Goal: Book appointment/travel/reservation

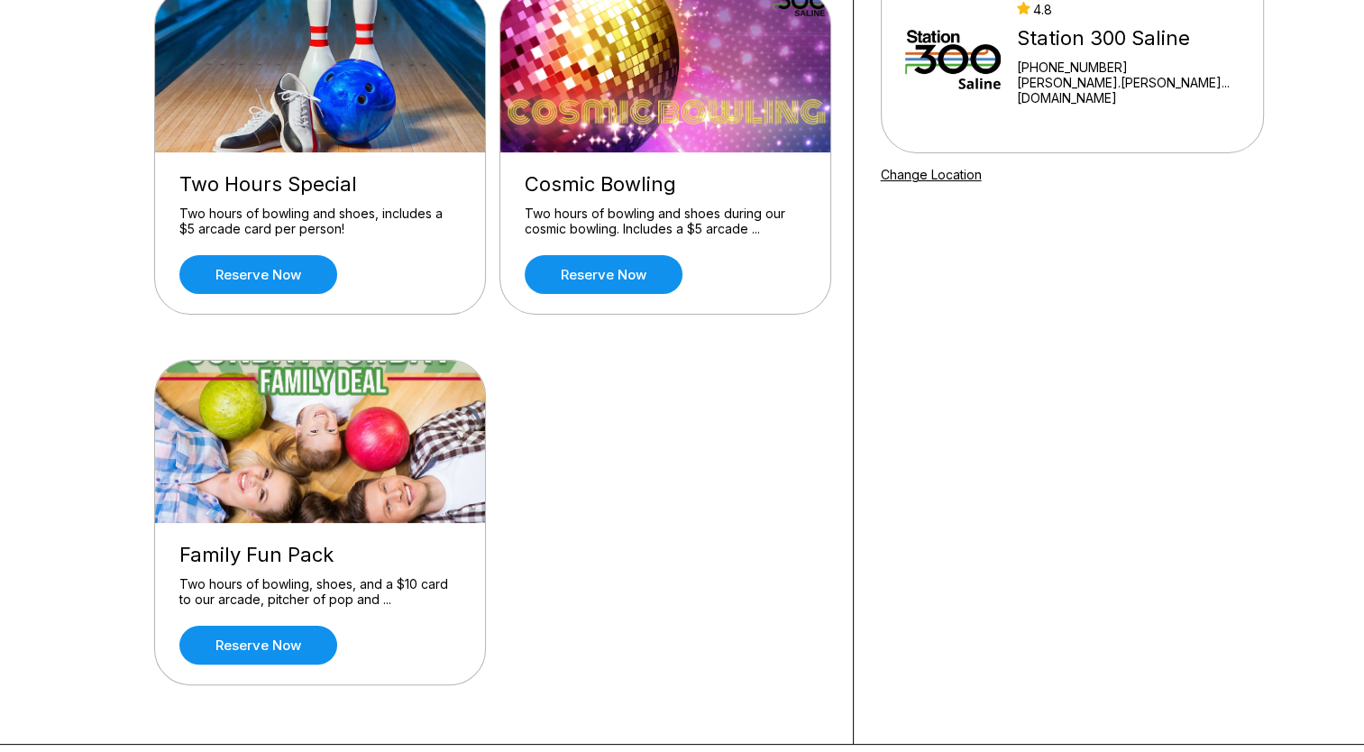
scroll to position [206, 0]
click at [292, 202] on div "Two Hours Special Two hours of bowling and shoes, includes a $5 arcade card per…" at bounding box center [320, 232] width 330 height 161
click at [283, 275] on link "Reserve now" at bounding box center [258, 274] width 158 height 39
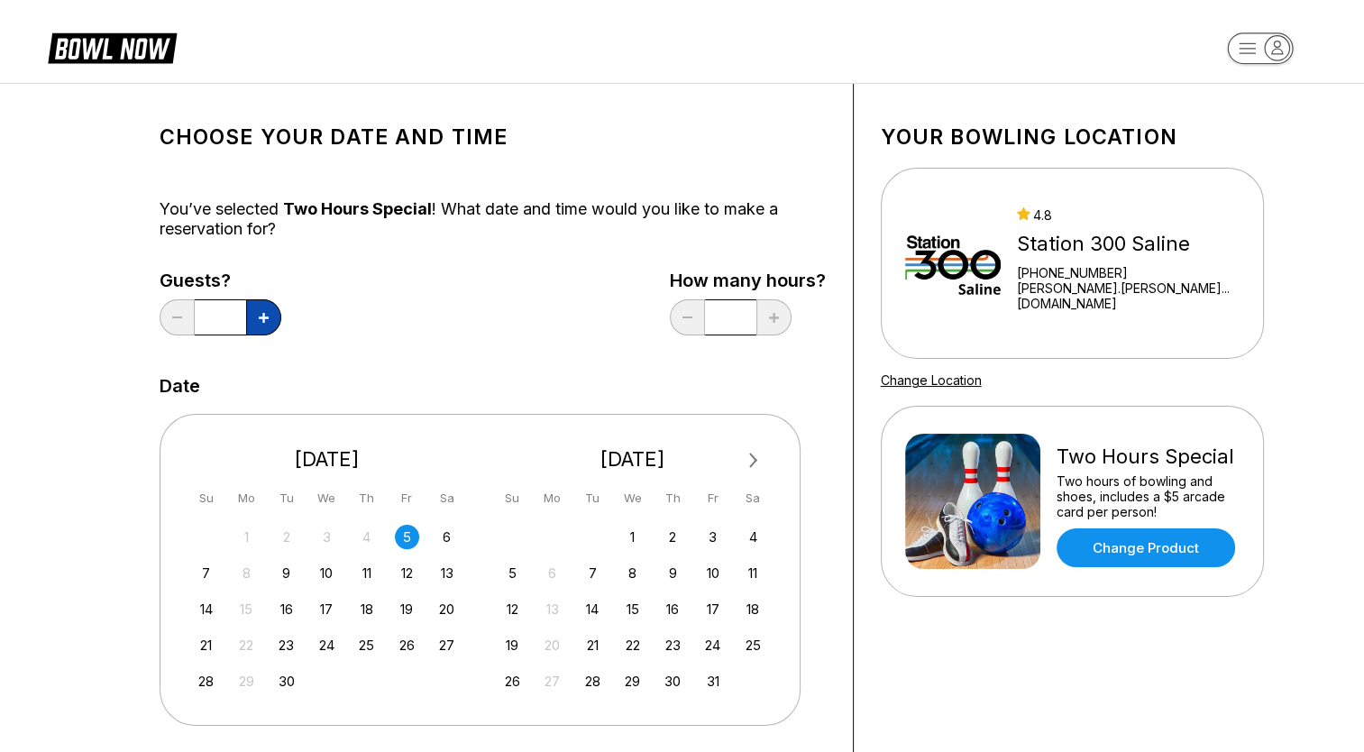
click at [270, 316] on button at bounding box center [263, 317] width 35 height 36
type input "*"
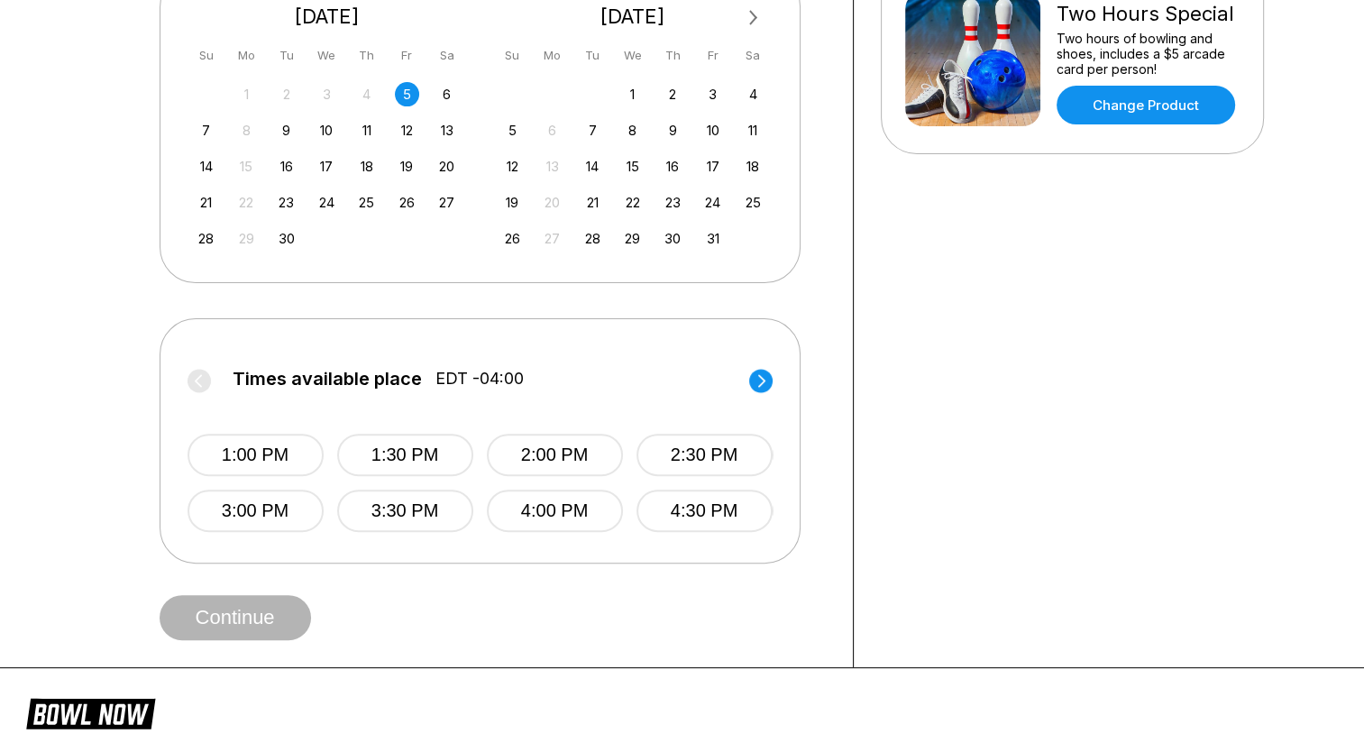
scroll to position [442, 0]
click at [764, 383] on circle at bounding box center [760, 381] width 23 height 23
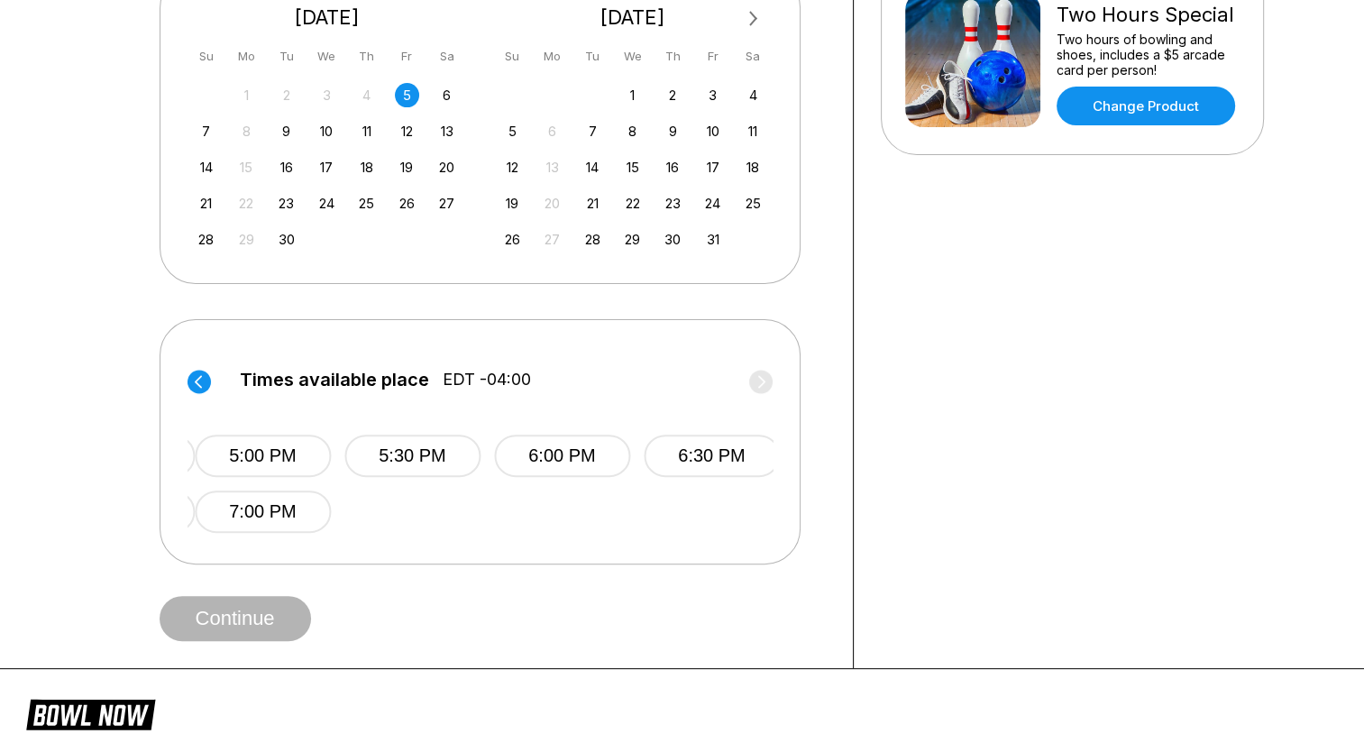
click at [765, 384] on label "Times available place EDT -04:00" at bounding box center [487, 384] width 585 height 29
click at [765, 384] on label "Times available place EDT -04:00" at bounding box center [480, 384] width 585 height 29
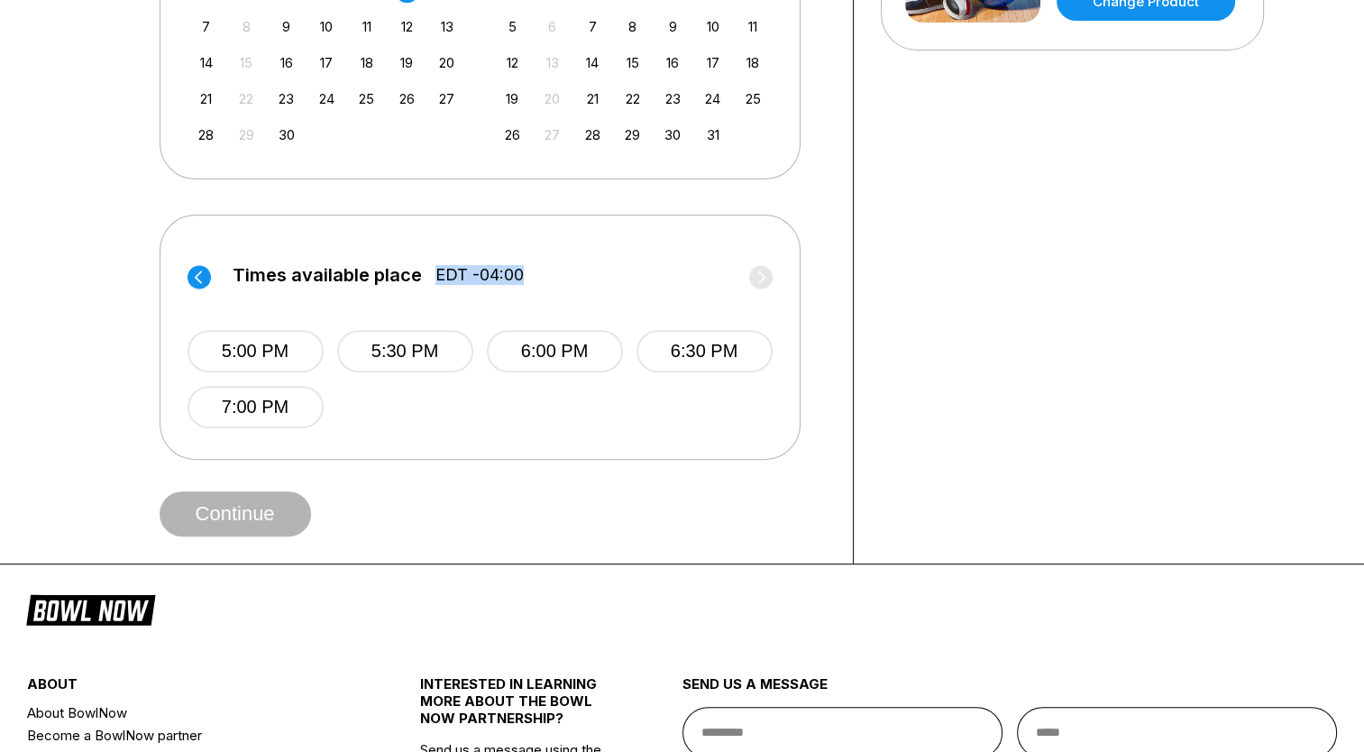
scroll to position [555, 0]
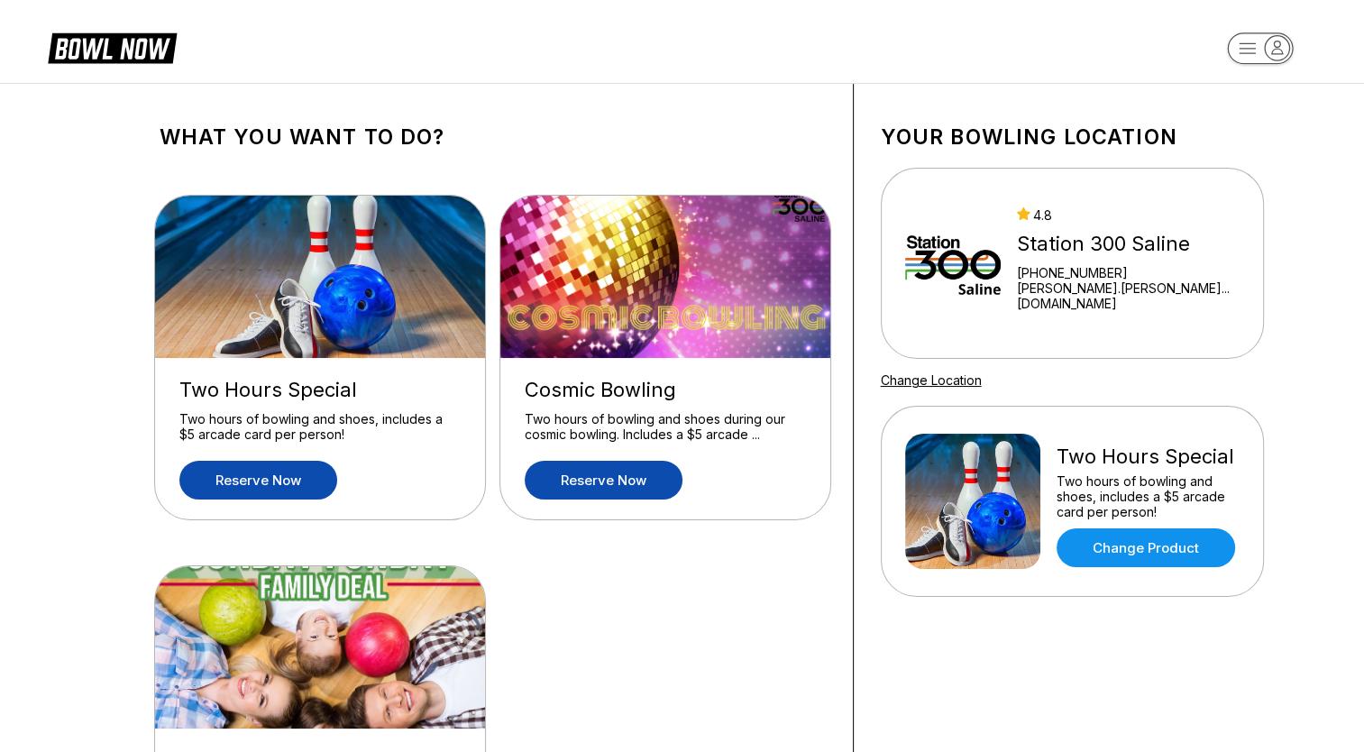
click at [616, 490] on link "Reserve now" at bounding box center [604, 480] width 158 height 39
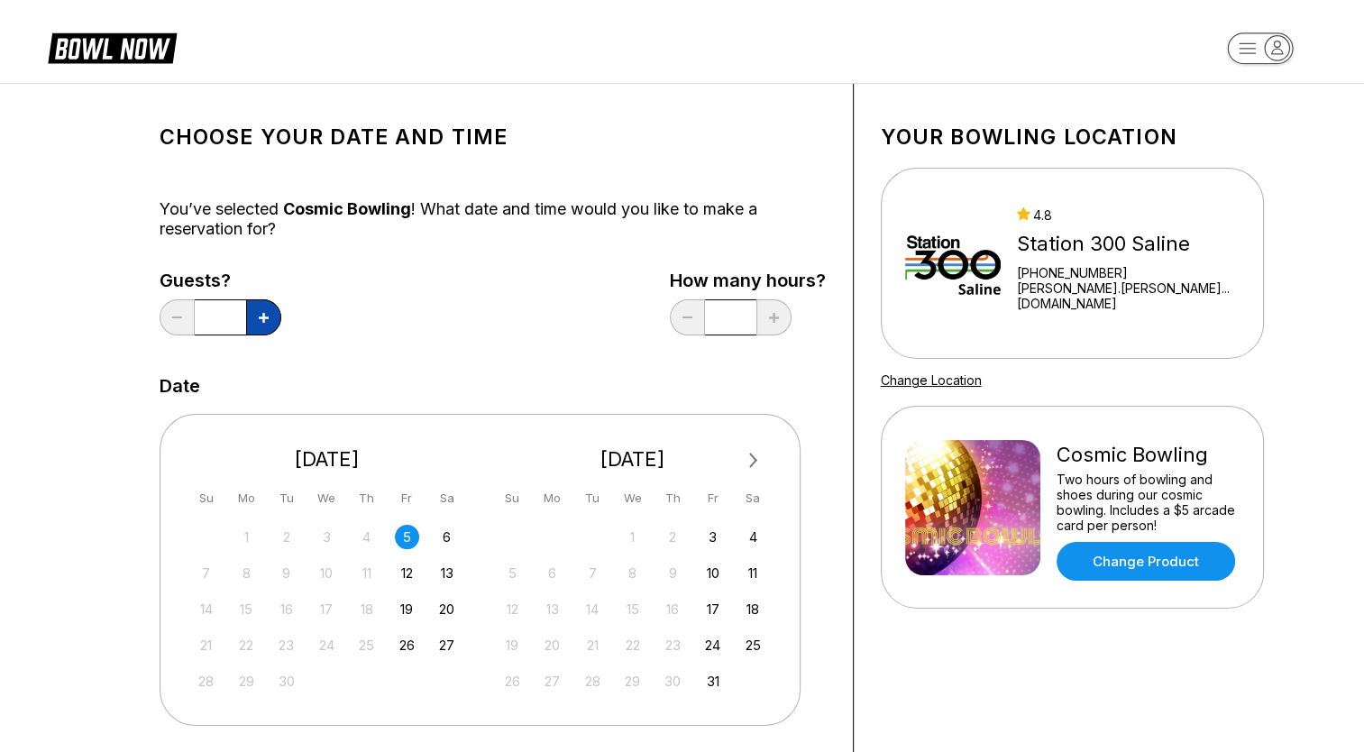
click at [270, 308] on button at bounding box center [263, 317] width 35 height 36
type input "*"
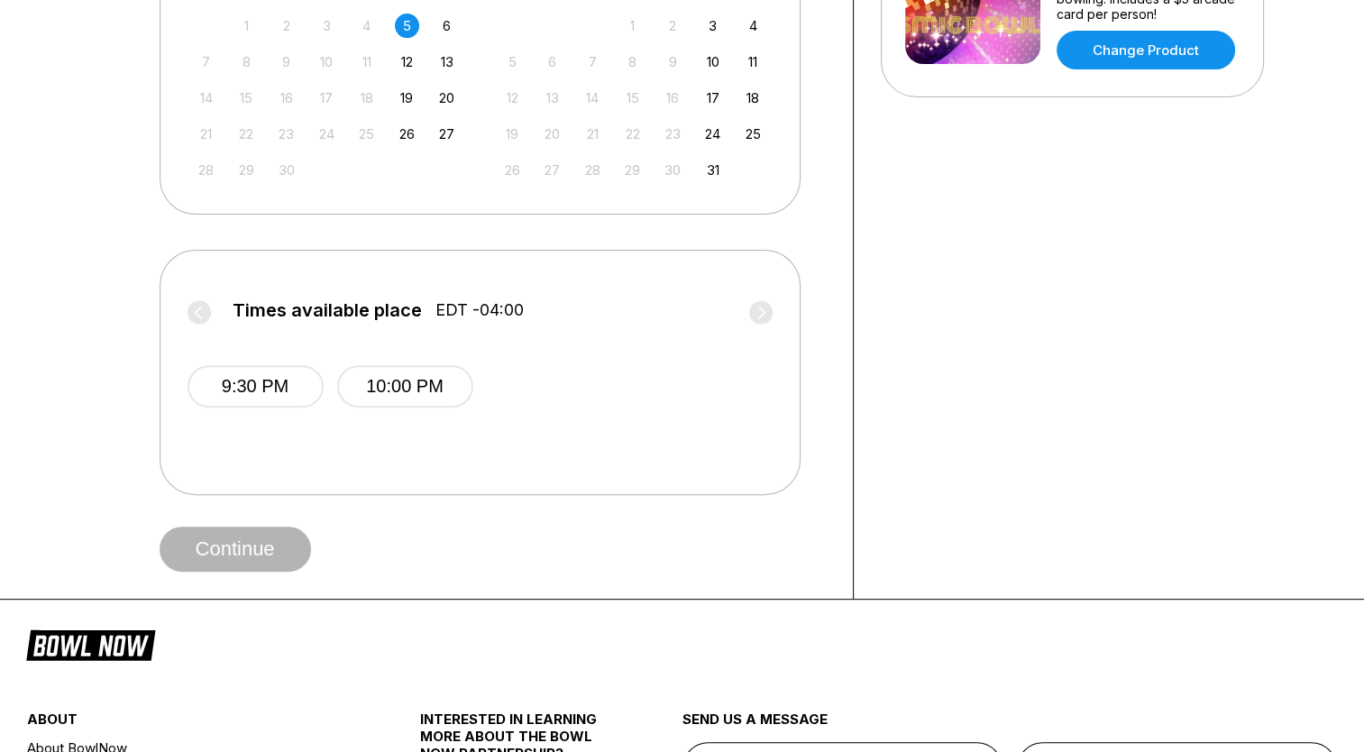
scroll to position [512, 0]
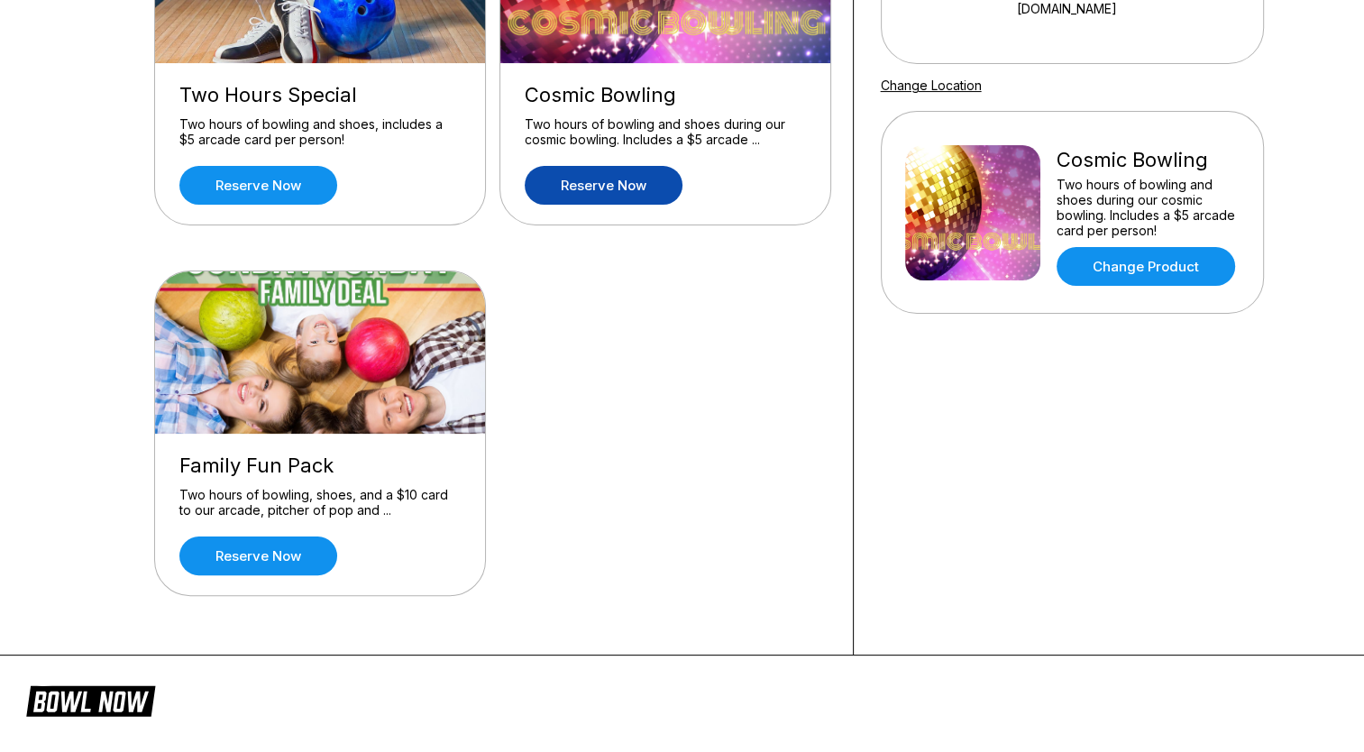
scroll to position [292, 0]
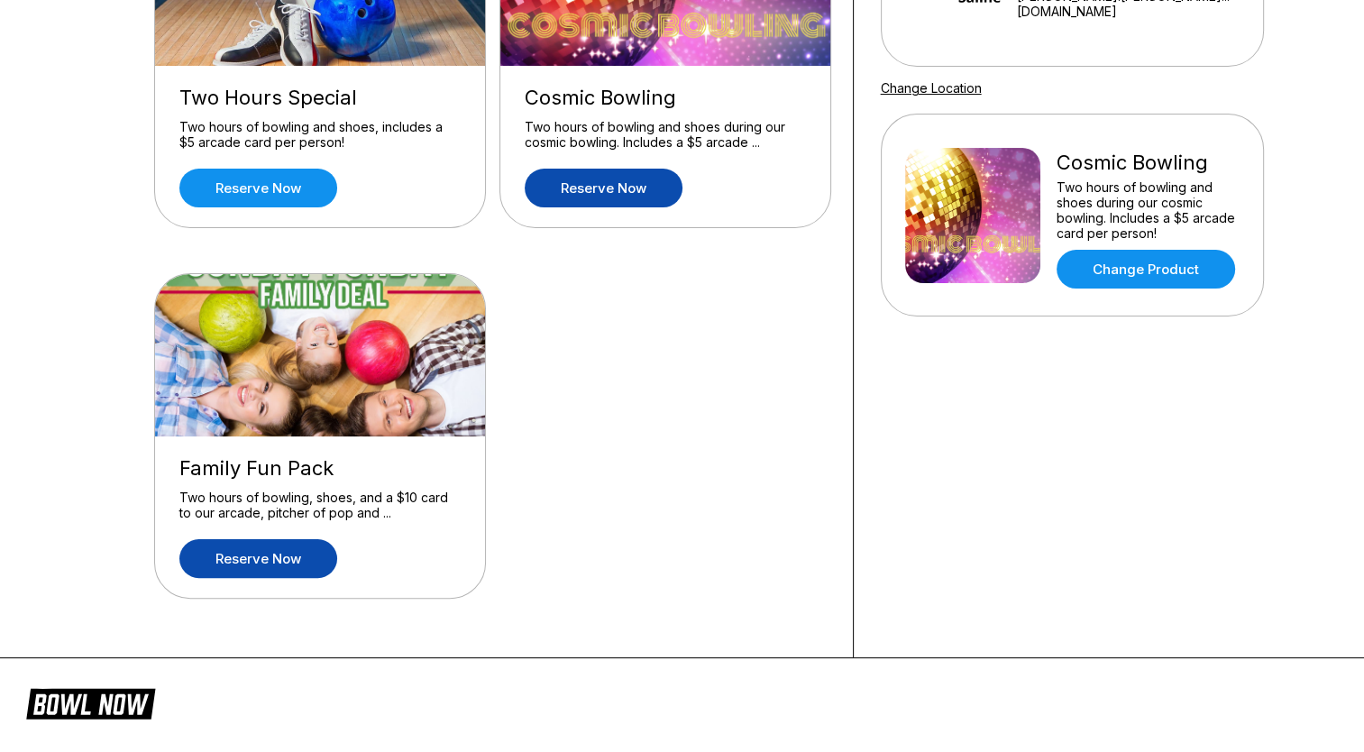
click at [274, 564] on link "Reserve now" at bounding box center [258, 558] width 158 height 39
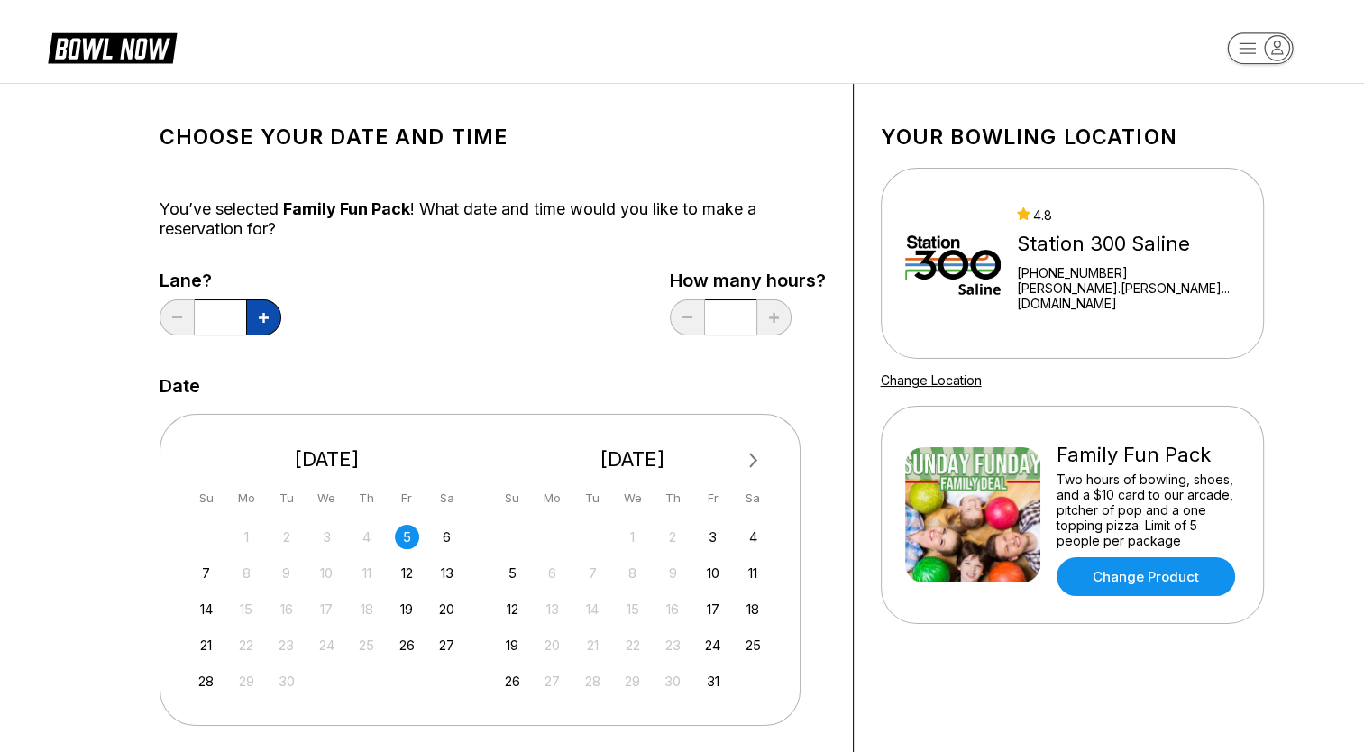
click at [265, 325] on button at bounding box center [263, 317] width 35 height 36
click at [184, 325] on button at bounding box center [177, 317] width 35 height 36
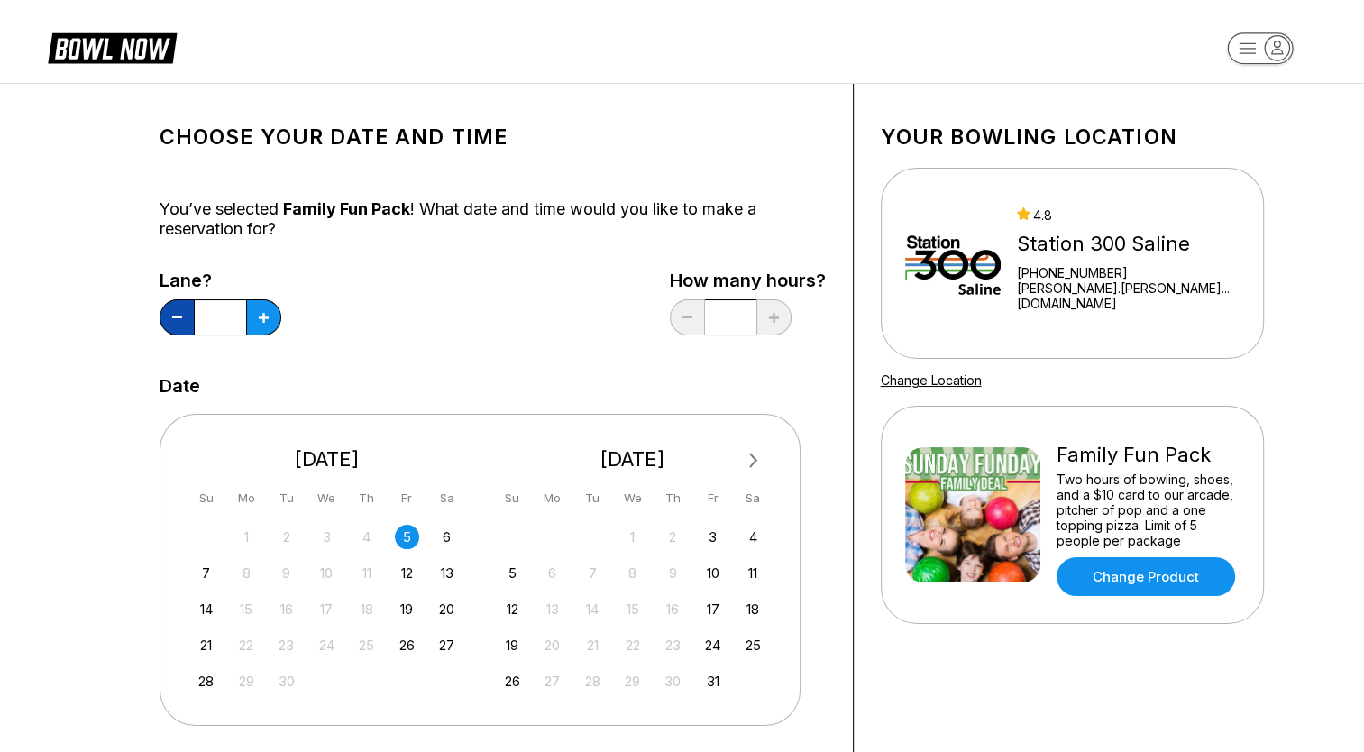
click at [184, 325] on button at bounding box center [177, 317] width 35 height 36
type input "*"
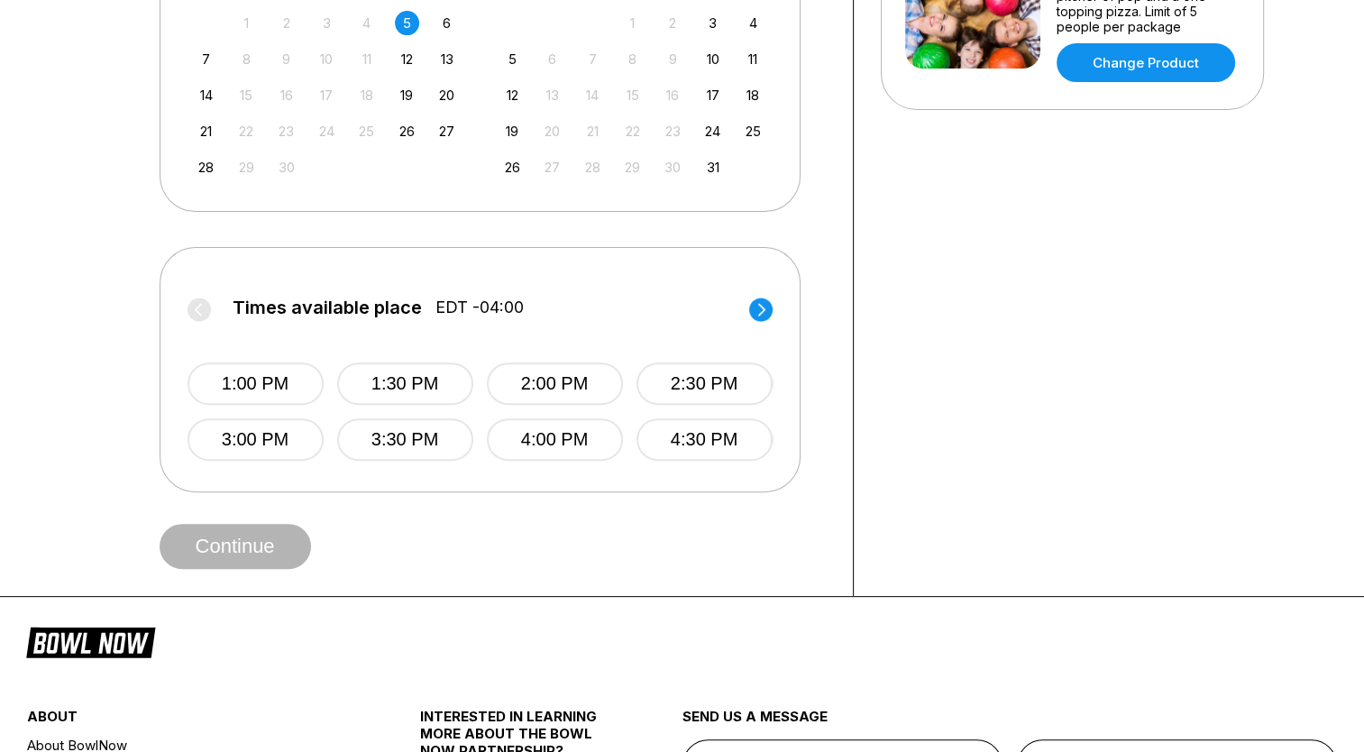
scroll to position [513, 0]
click at [759, 319] on circle at bounding box center [760, 309] width 23 height 23
click at [759, 319] on label "Times available place EDT -04:00" at bounding box center [480, 312] width 585 height 29
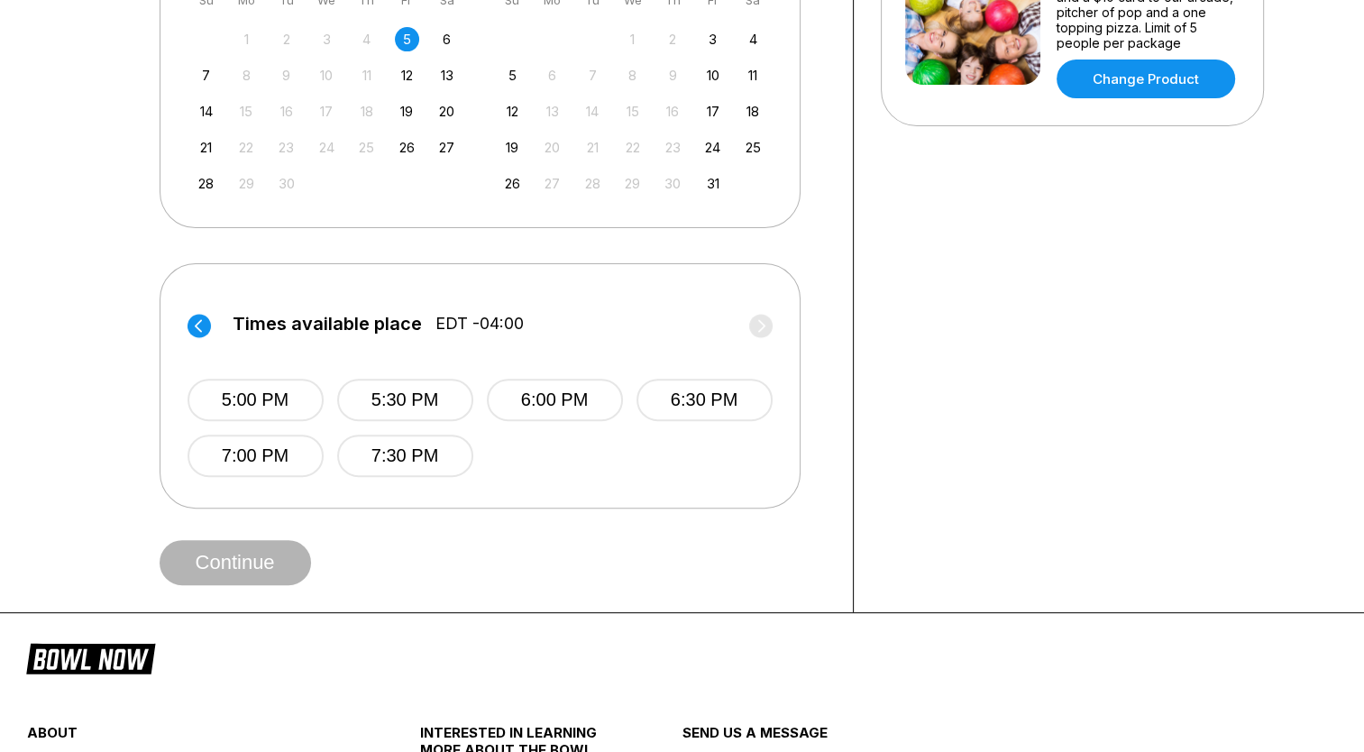
scroll to position [498, 0]
click at [416, 466] on button "7:30 PM" at bounding box center [405, 456] width 136 height 42
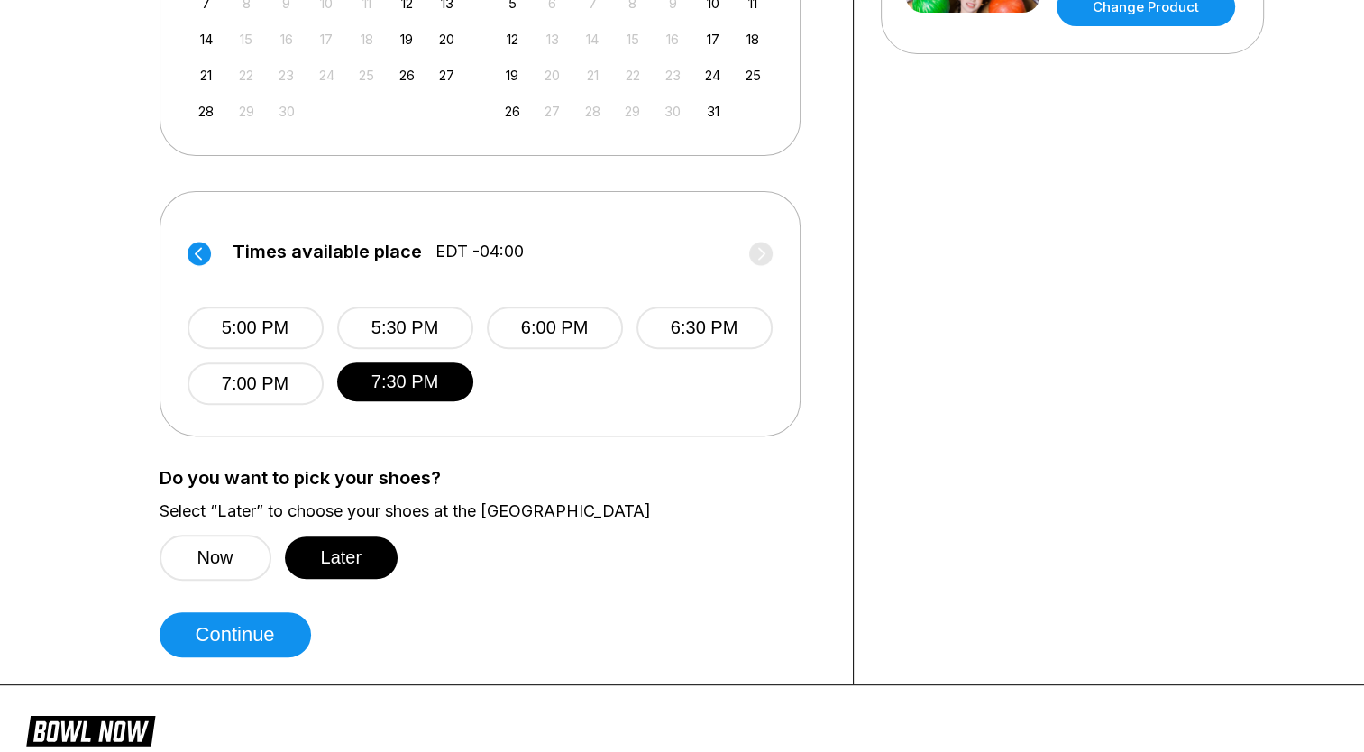
scroll to position [570, 0]
click at [340, 567] on button "Later" at bounding box center [342, 557] width 114 height 42
click at [279, 620] on button "Continue" at bounding box center [235, 634] width 151 height 45
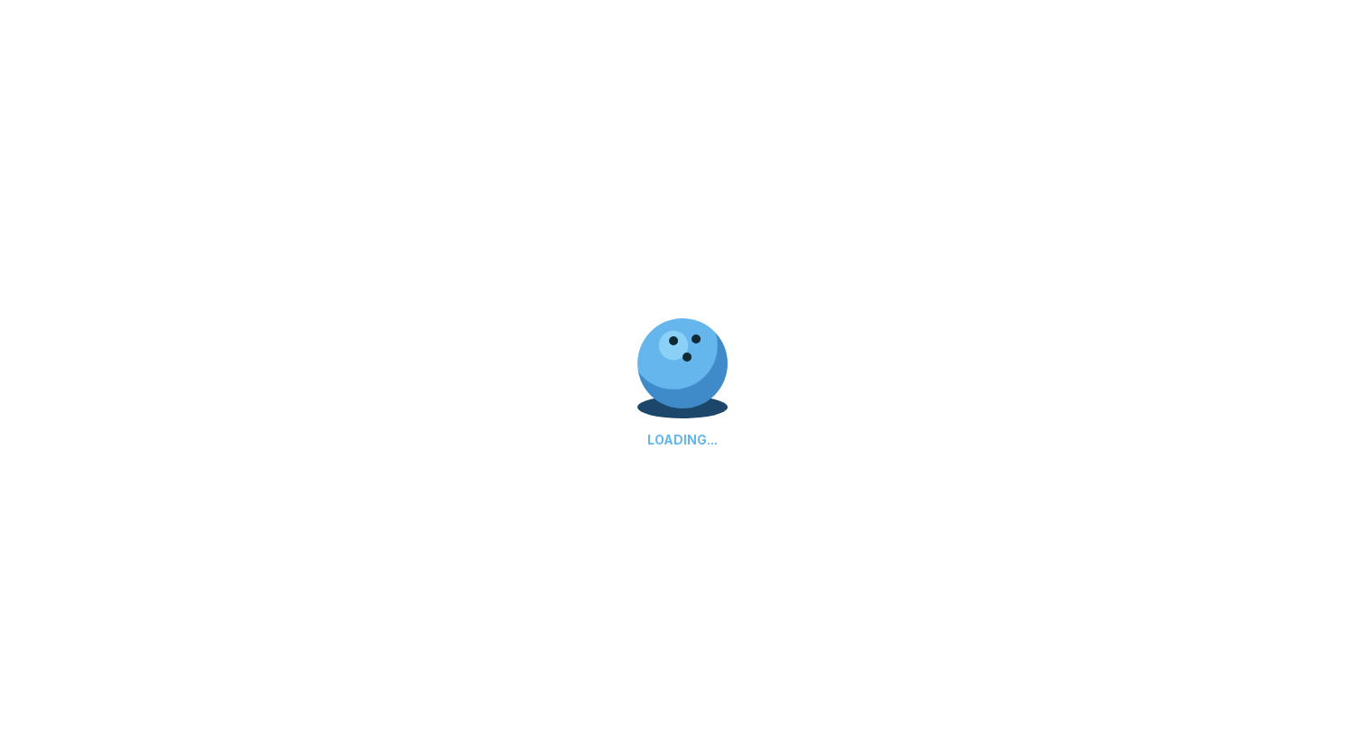
select select "**"
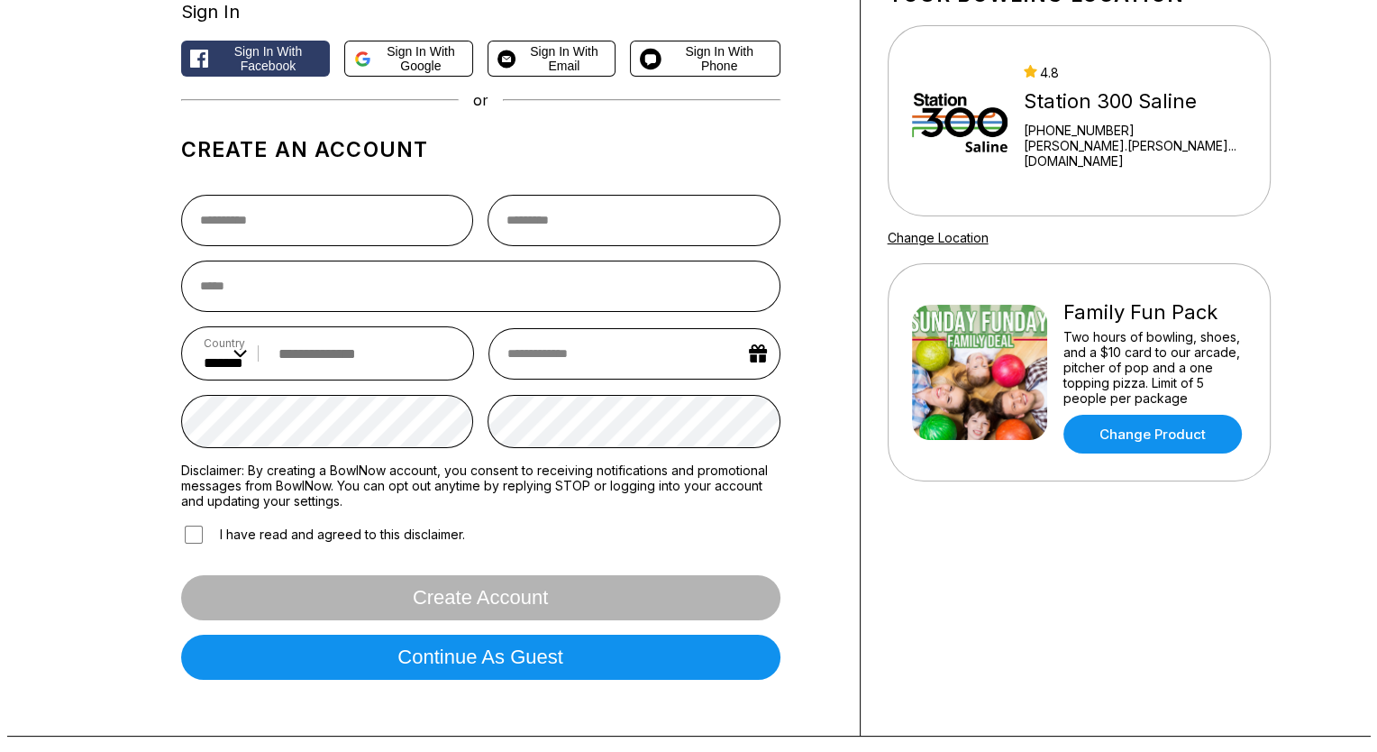
scroll to position [141, 0]
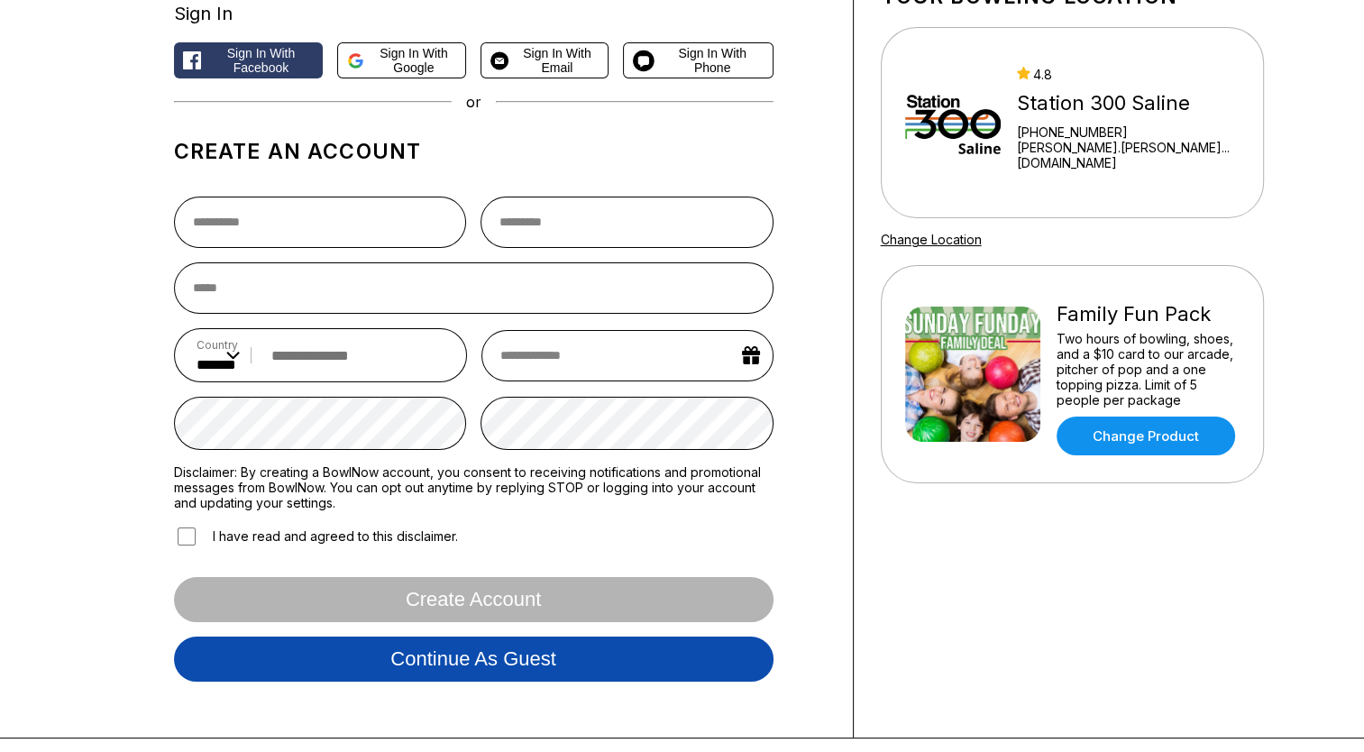
click at [535, 669] on button "Continue as guest" at bounding box center [473, 658] width 599 height 45
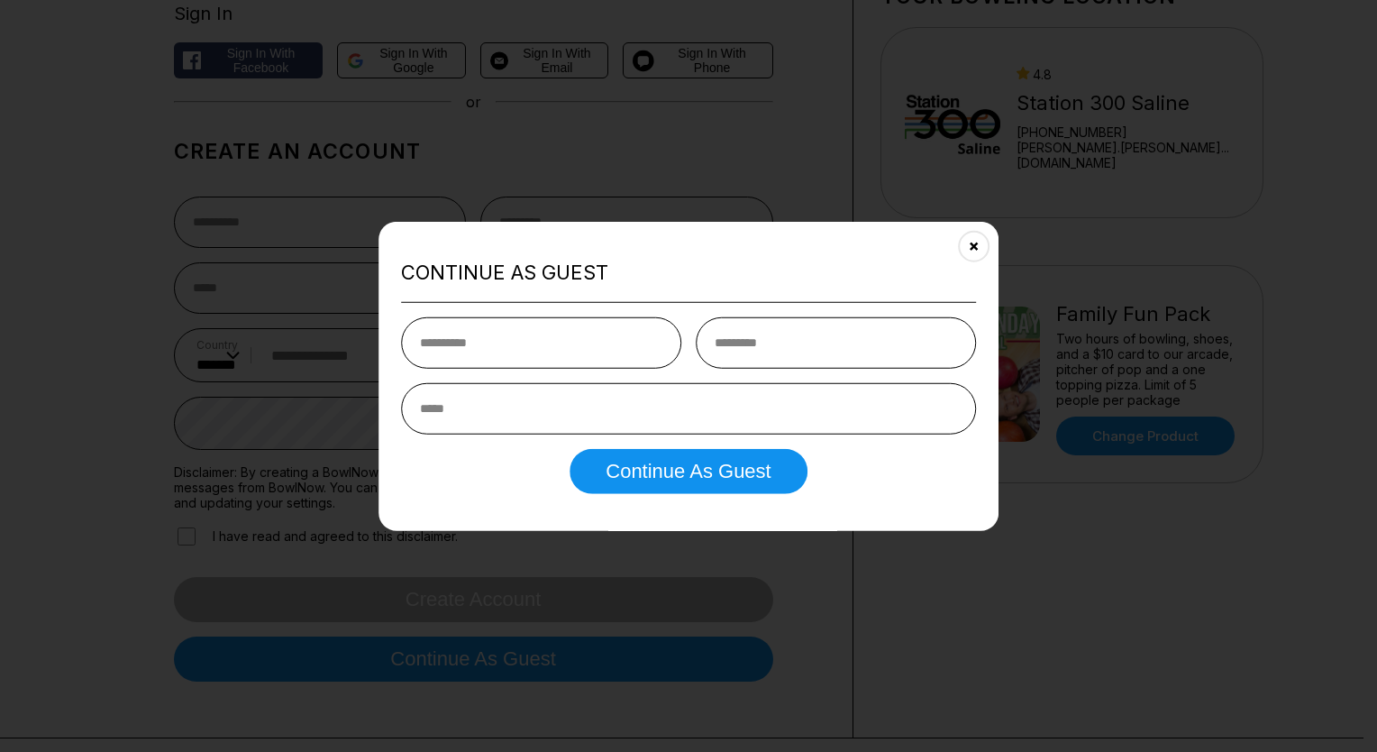
click at [559, 337] on input "text" at bounding box center [541, 341] width 280 height 51
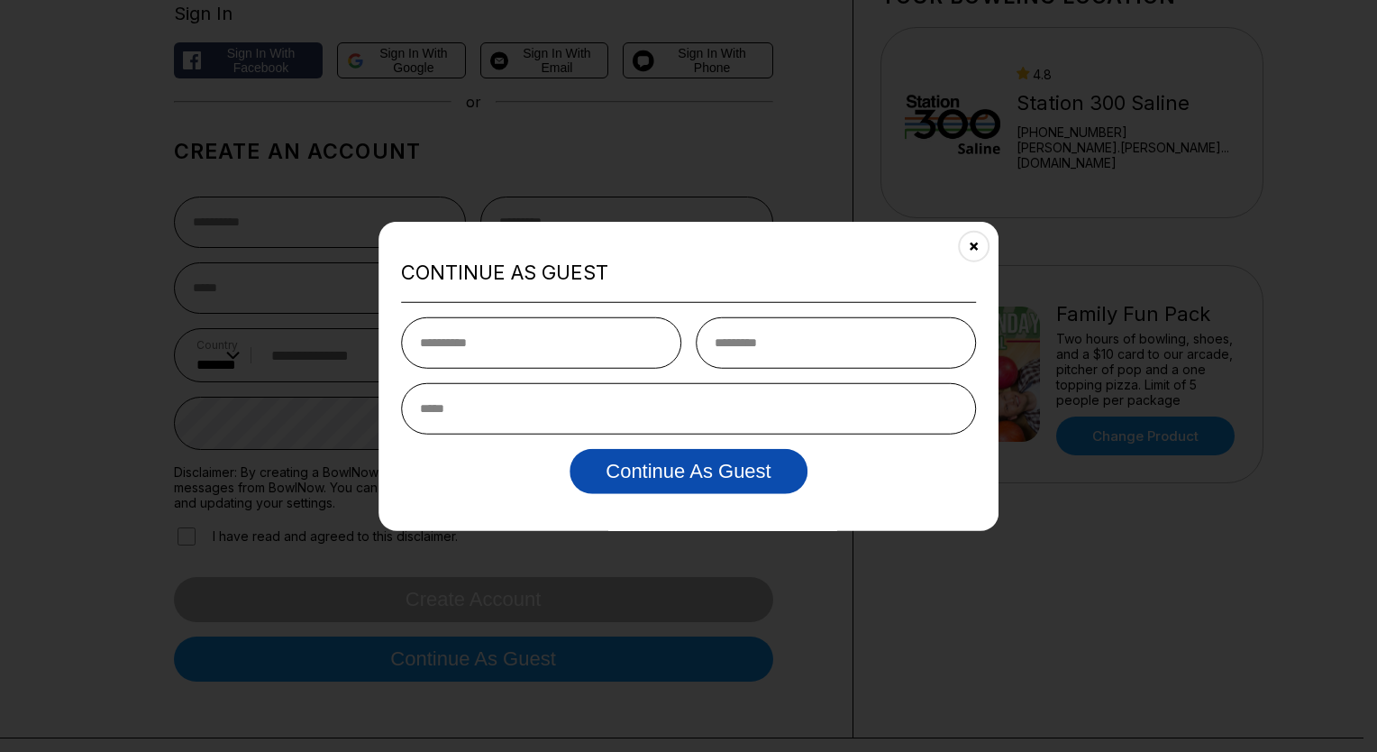
type input "*******"
type input "*****"
click at [654, 414] on input "email" at bounding box center [688, 407] width 575 height 51
type input "**********"
click at [697, 478] on button "Continue as Guest" at bounding box center [688, 470] width 237 height 45
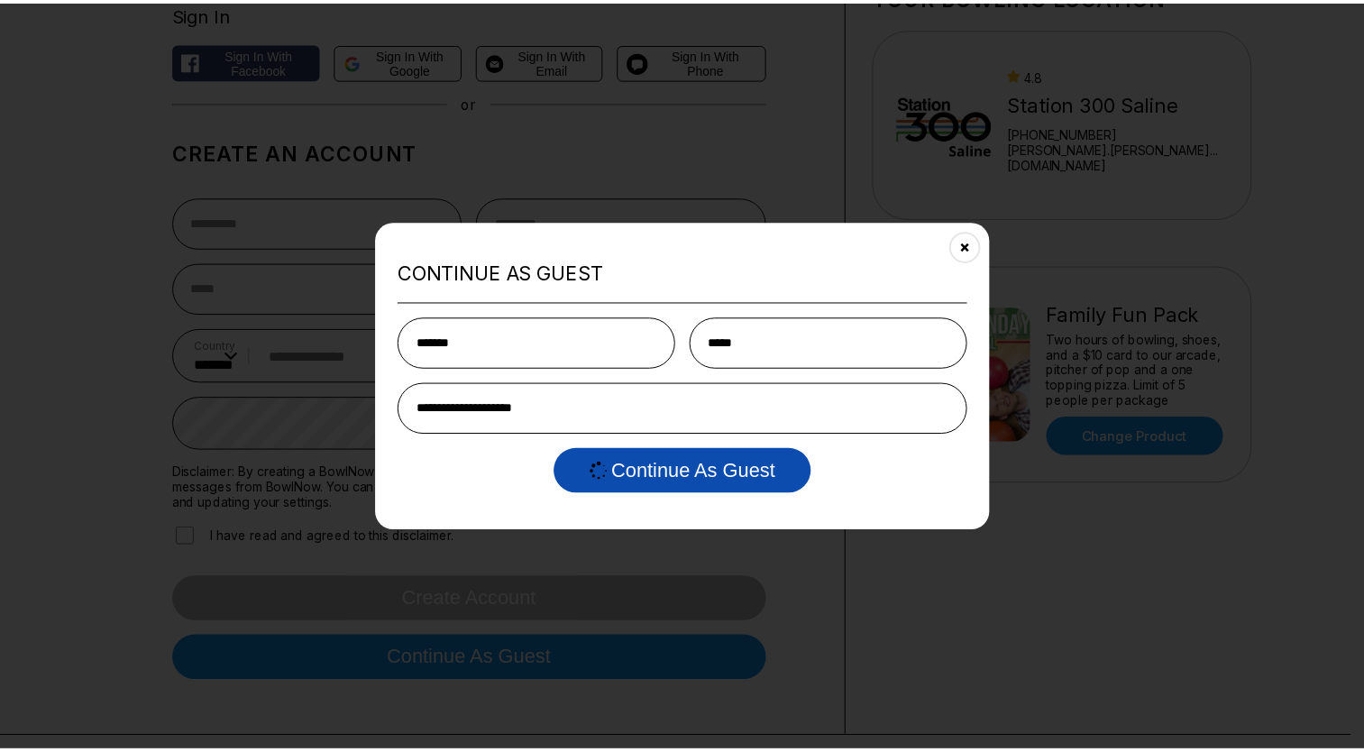
scroll to position [0, 0]
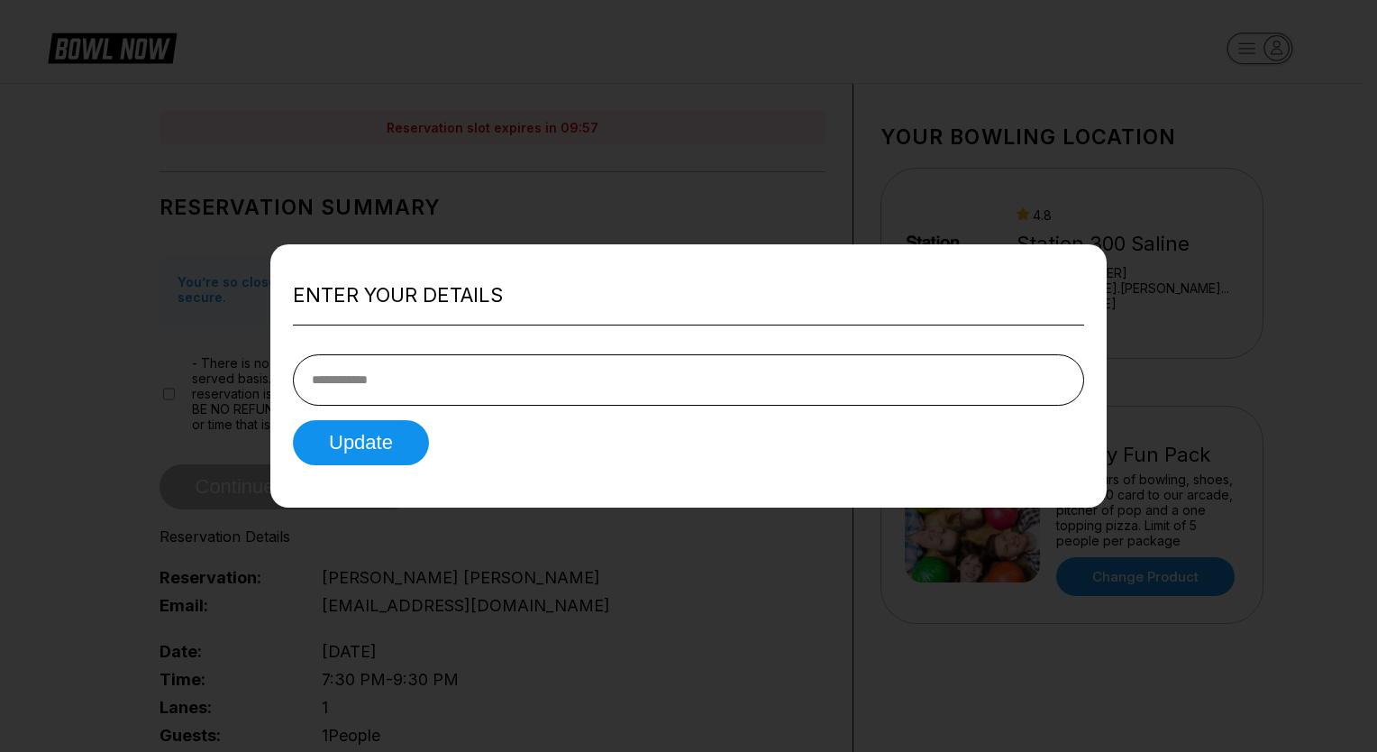
click at [507, 227] on div at bounding box center [688, 376] width 1377 height 752
click at [392, 429] on button "Update" at bounding box center [361, 442] width 136 height 45
click at [432, 372] on input "tel" at bounding box center [689, 379] width 792 height 51
type input "**********"
click at [389, 435] on button "Update" at bounding box center [361, 442] width 136 height 45
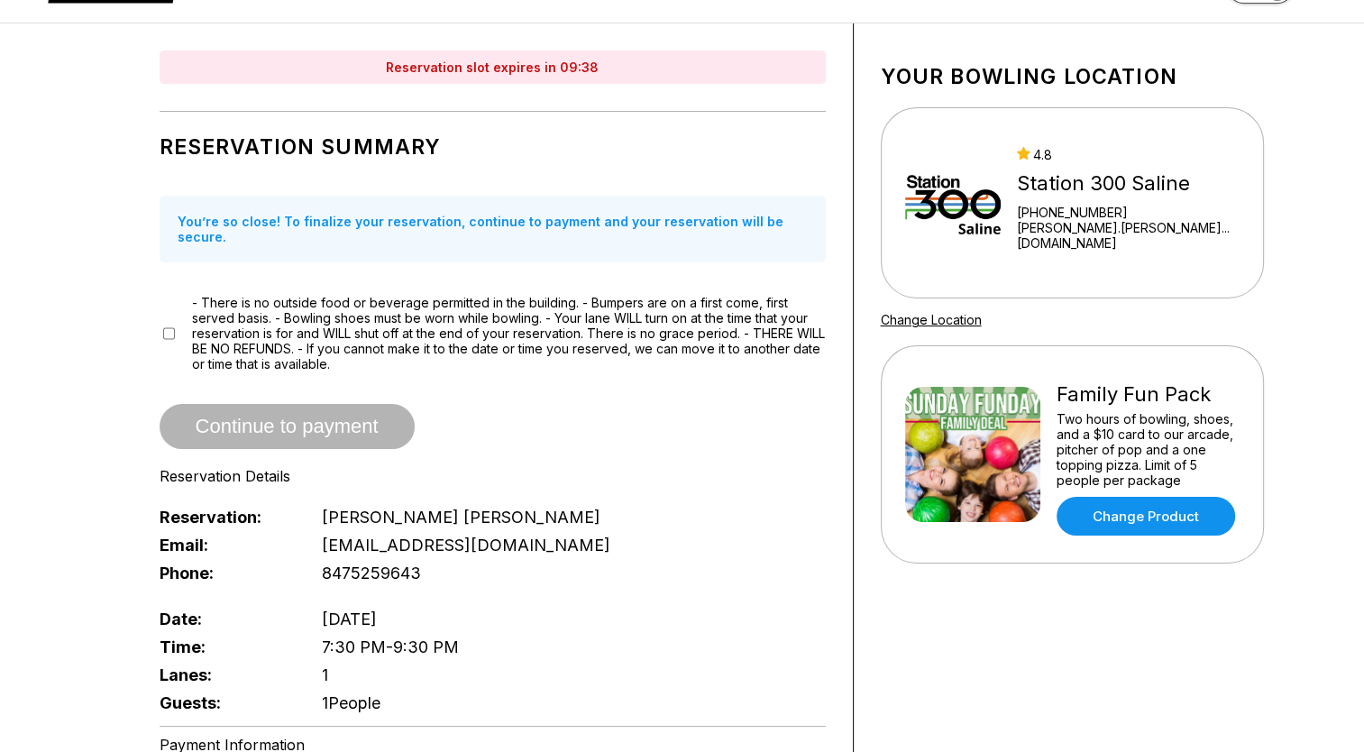
scroll to position [20, 0]
